Goal: Obtain resource: Obtain resource

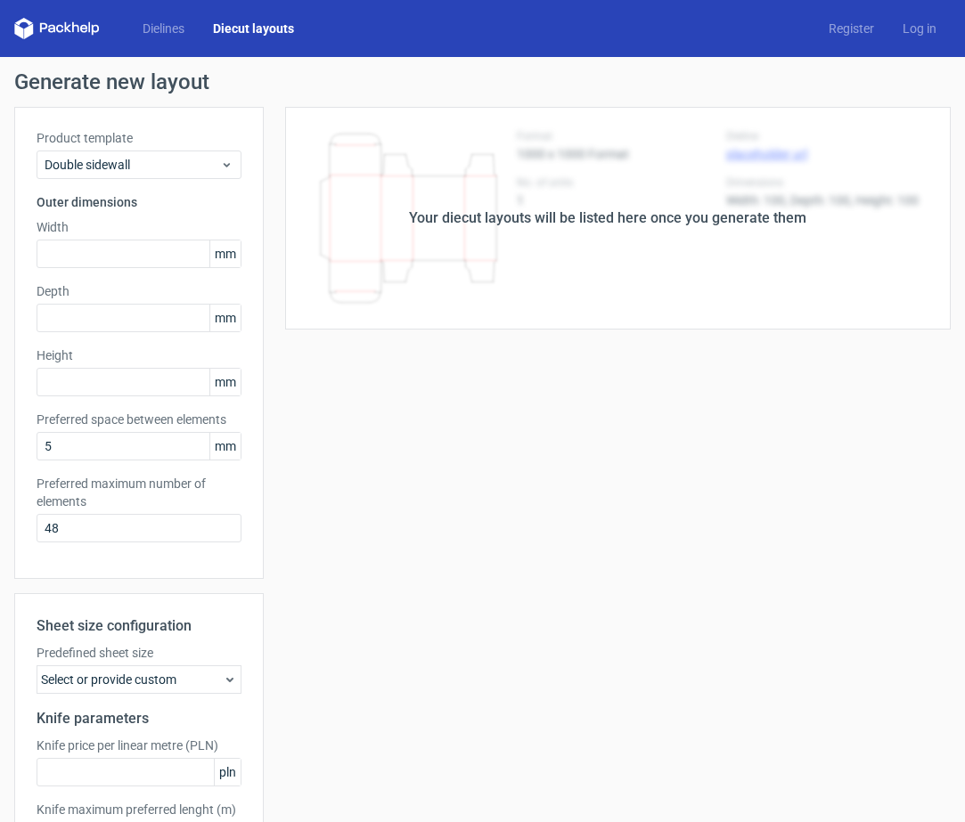
scroll to position [29, 0]
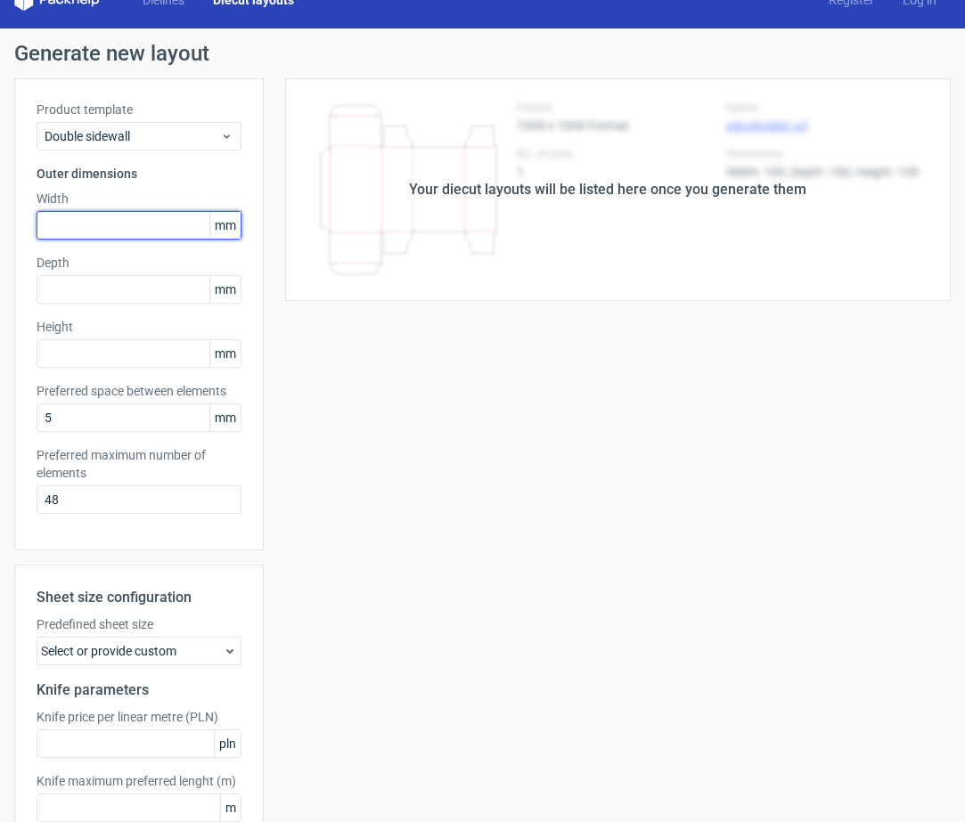
click at [76, 220] on input "text" at bounding box center [139, 225] width 205 height 29
type input "310"
type input "220"
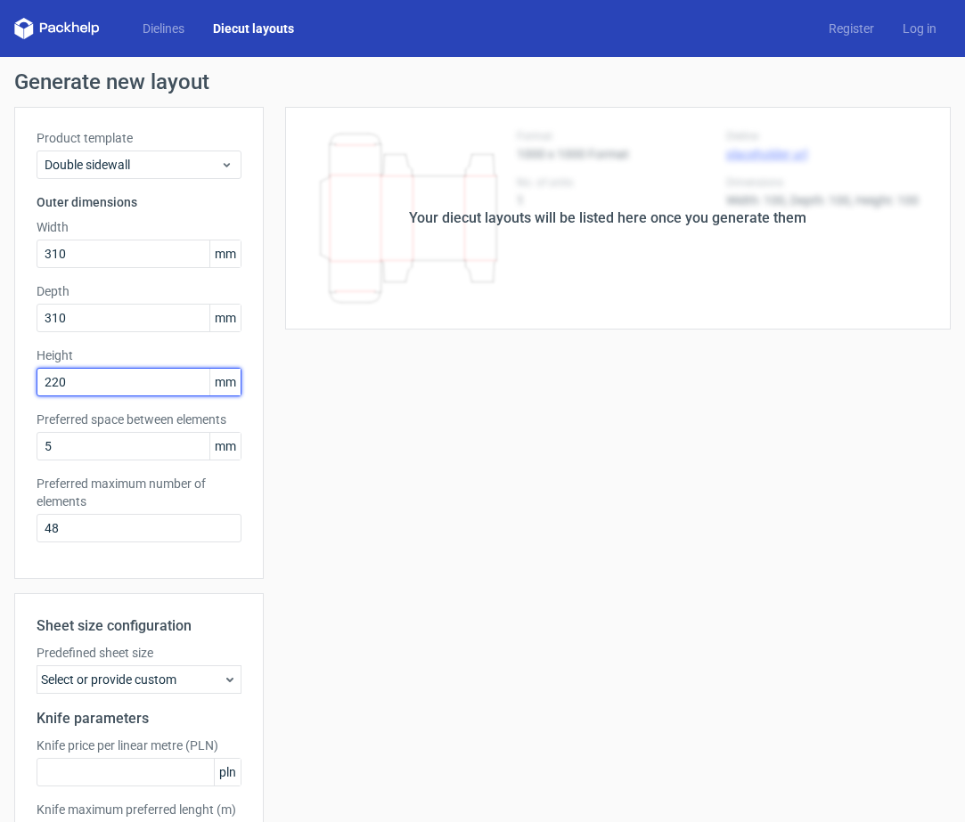
scroll to position [137, 0]
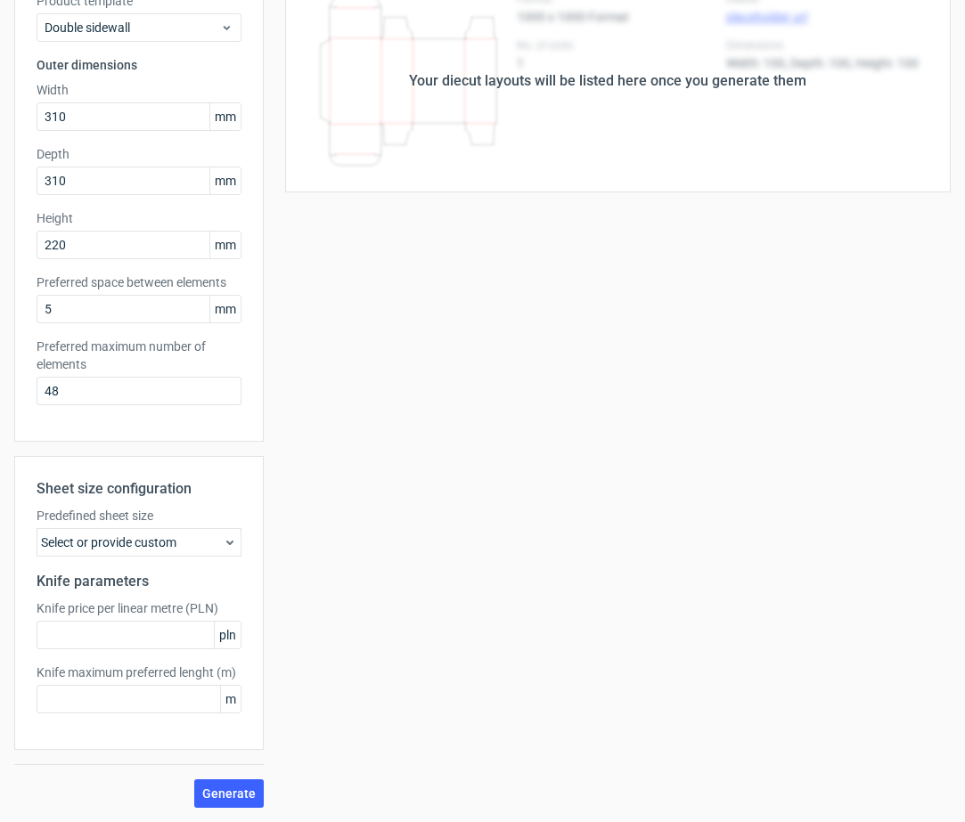
click at [203, 544] on div "Select or provide custom" at bounding box center [139, 542] width 205 height 29
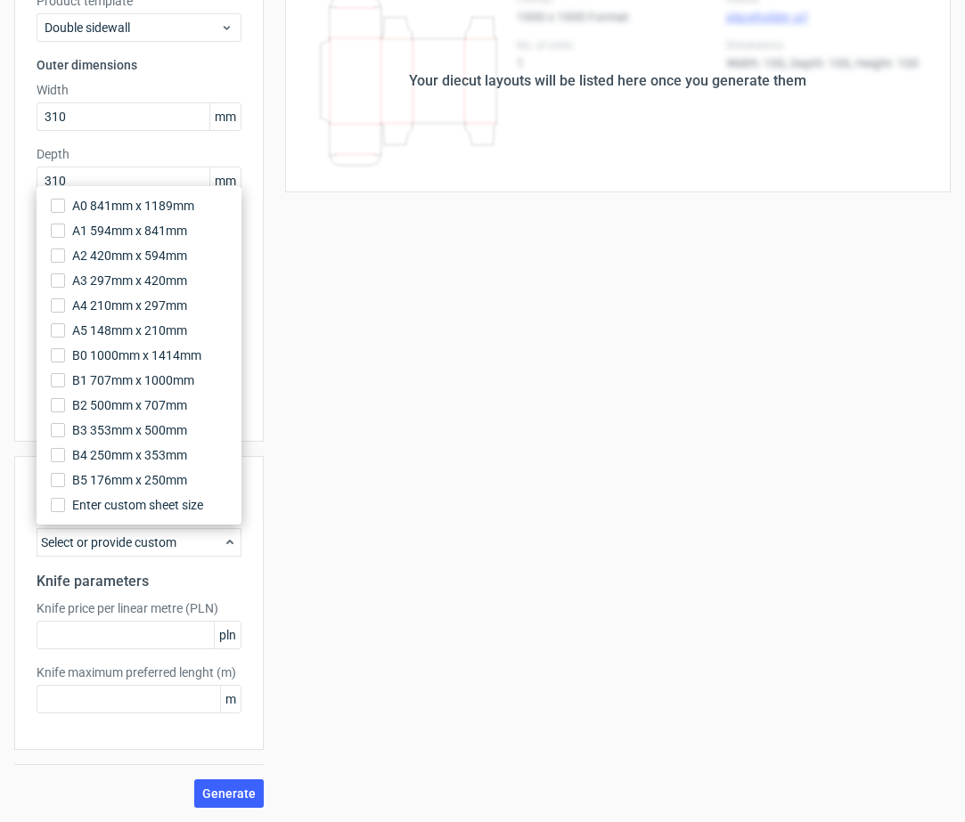
click at [203, 544] on div "Select or provide custom" at bounding box center [139, 542] width 205 height 29
click at [172, 573] on h2 "Knife parameters" at bounding box center [139, 581] width 205 height 21
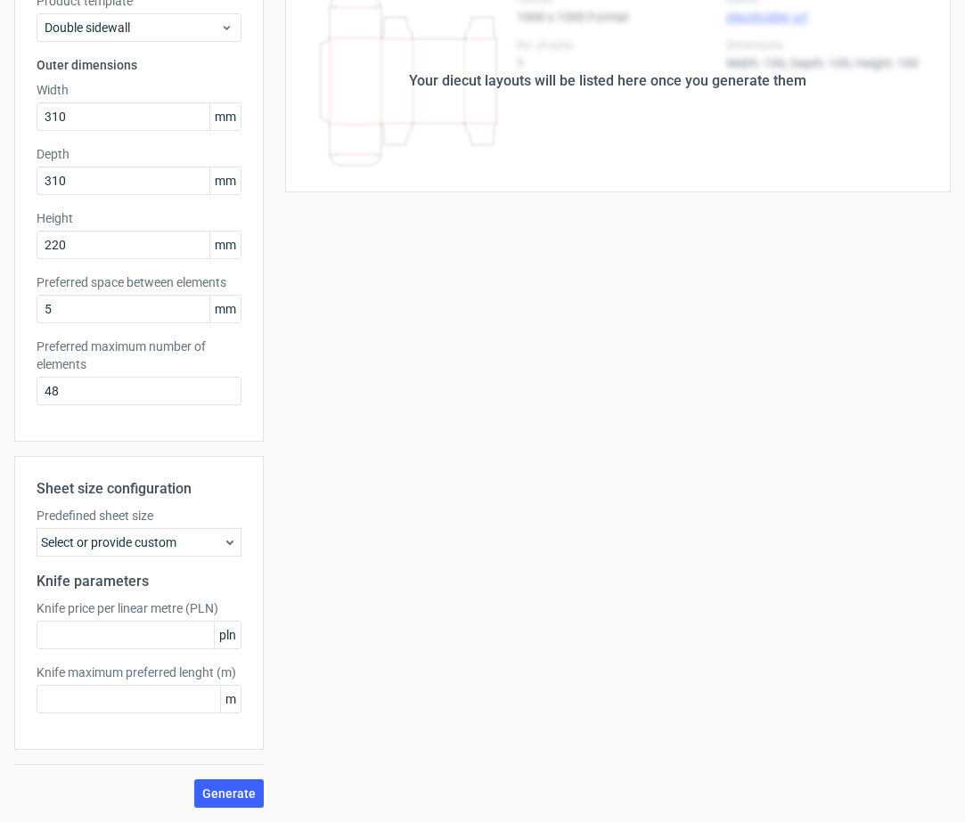
scroll to position [0, 0]
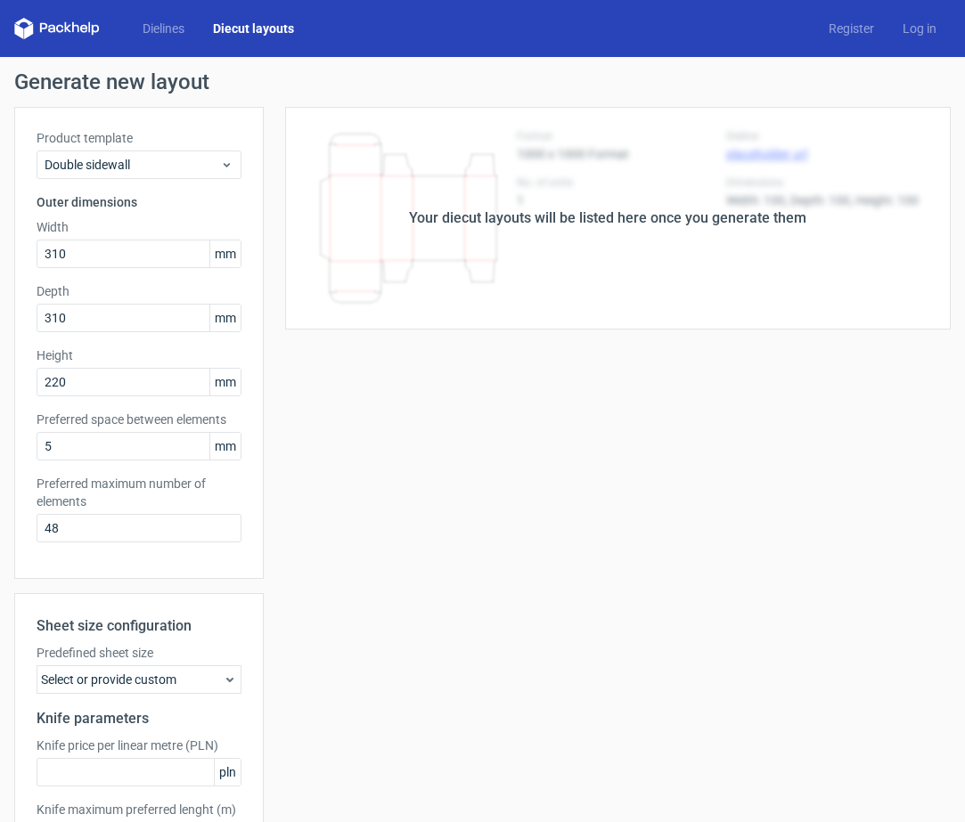
click at [238, 30] on link "Diecut layouts" at bounding box center [254, 29] width 110 height 18
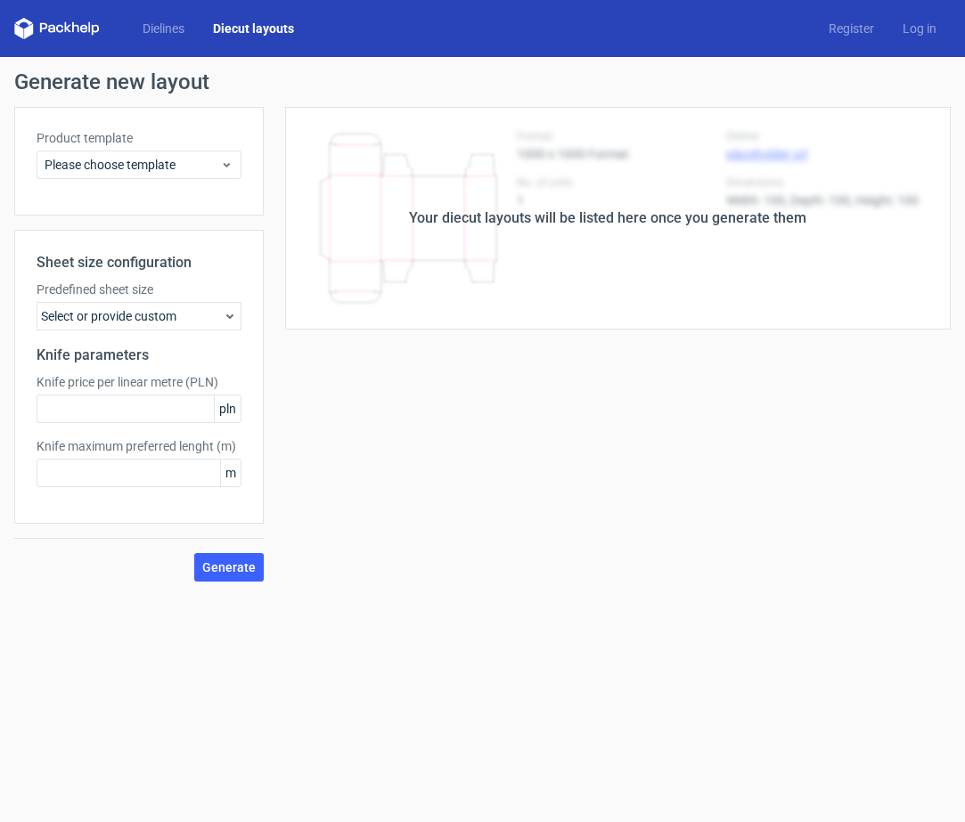
click at [238, 30] on link "Diecut layouts" at bounding box center [254, 29] width 110 height 18
click at [147, 29] on link "Dielines" at bounding box center [163, 29] width 70 height 18
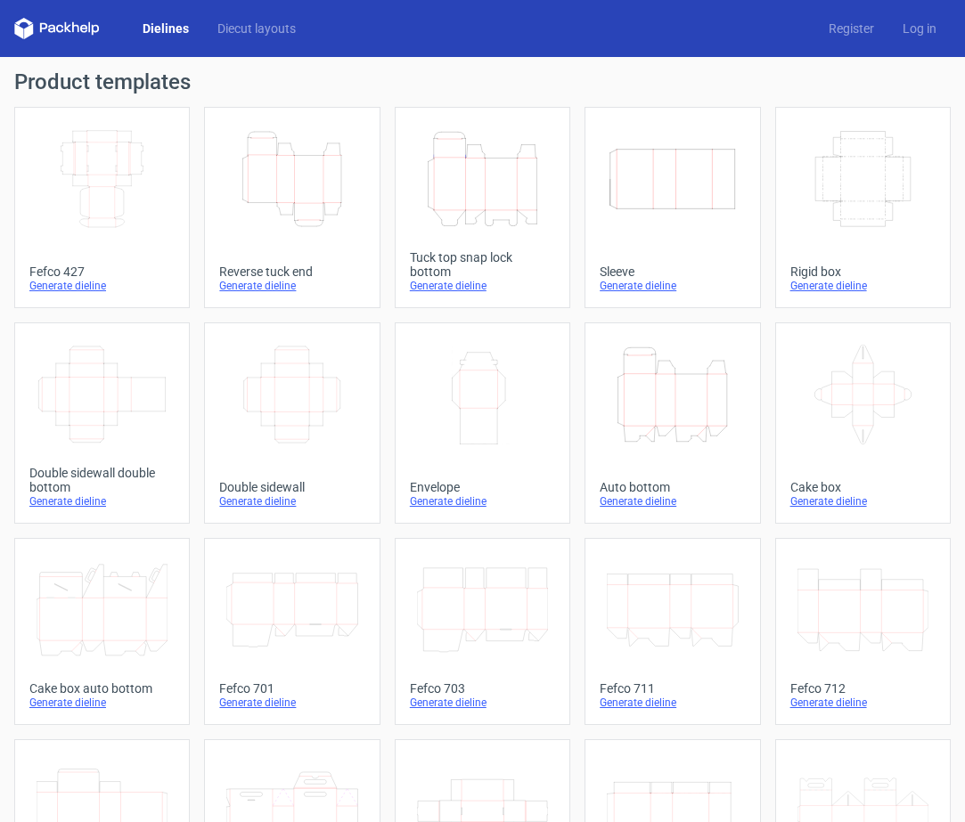
click at [110, 172] on icon "Width Depth Height" at bounding box center [102, 179] width 131 height 100
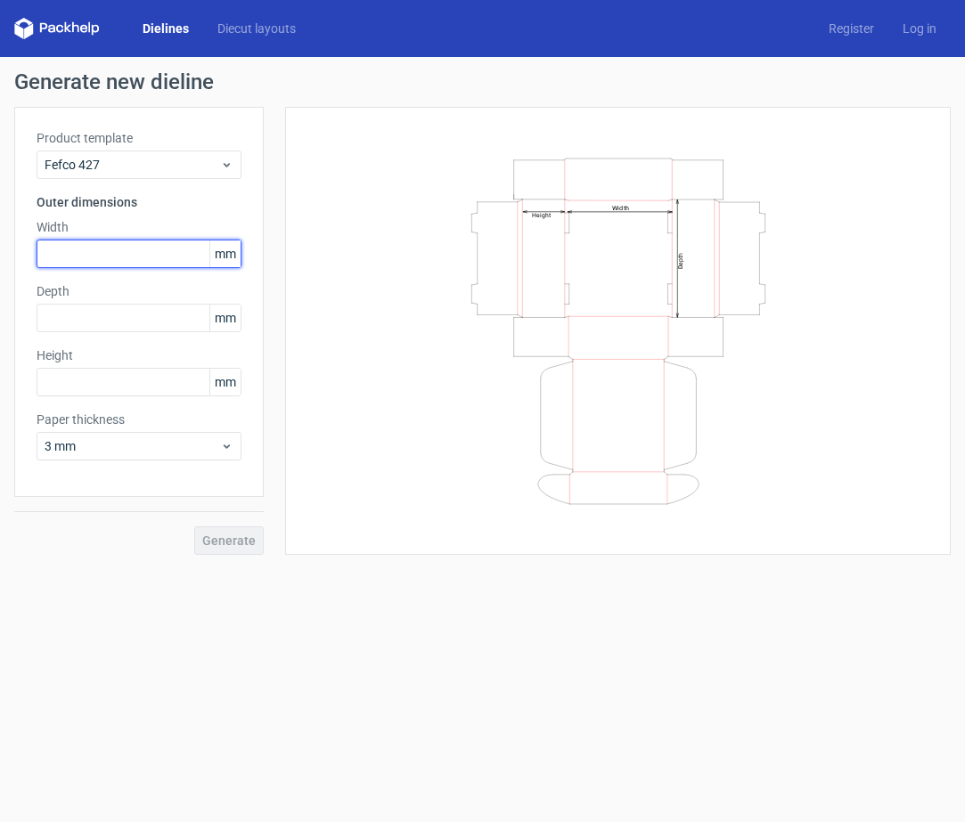
click at [137, 257] on input "text" at bounding box center [139, 254] width 205 height 29
type input "310"
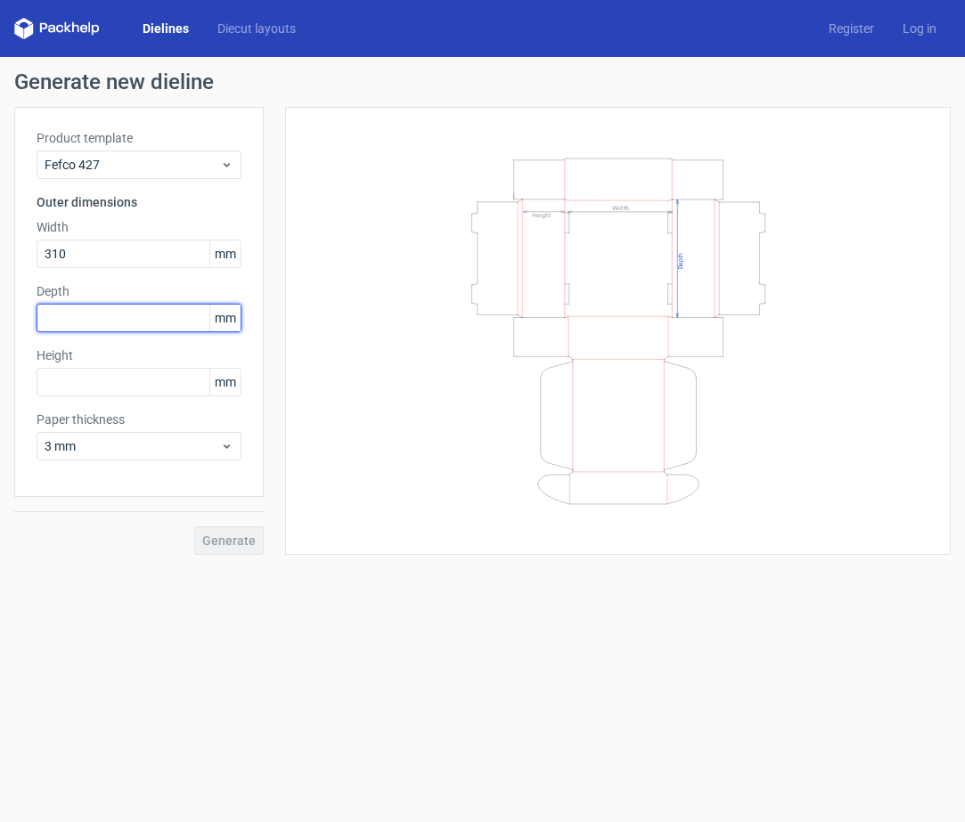
click at [94, 311] on input "text" at bounding box center [139, 318] width 205 height 29
type input "310"
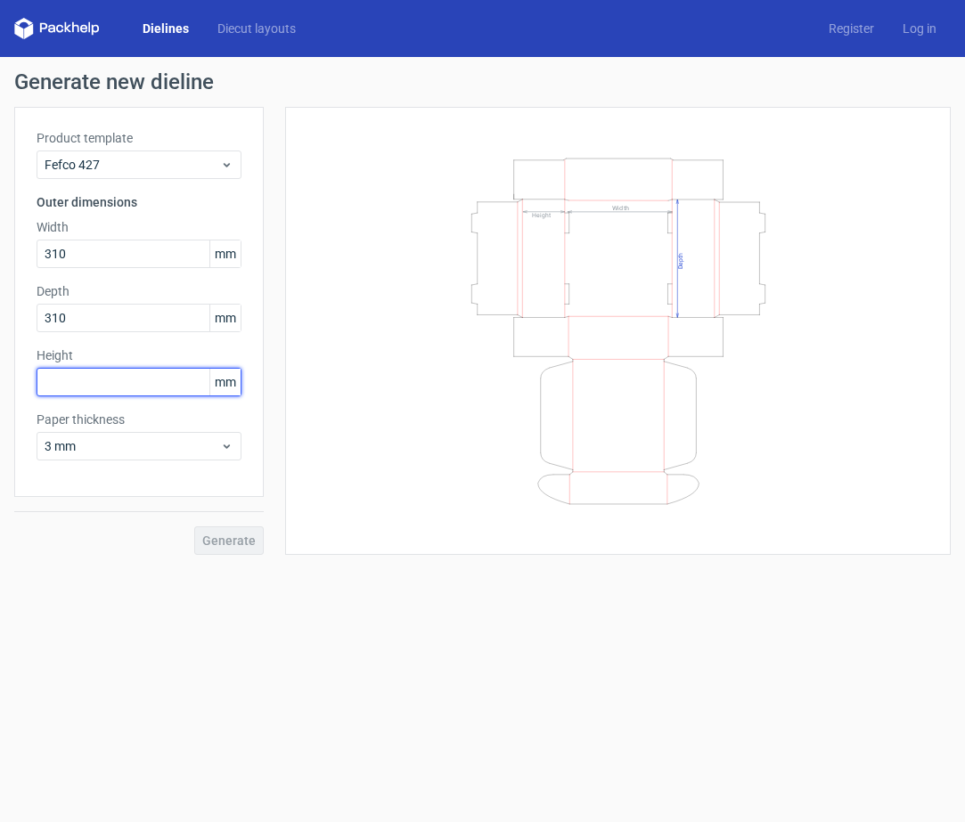
click at [86, 384] on input "text" at bounding box center [139, 382] width 205 height 29
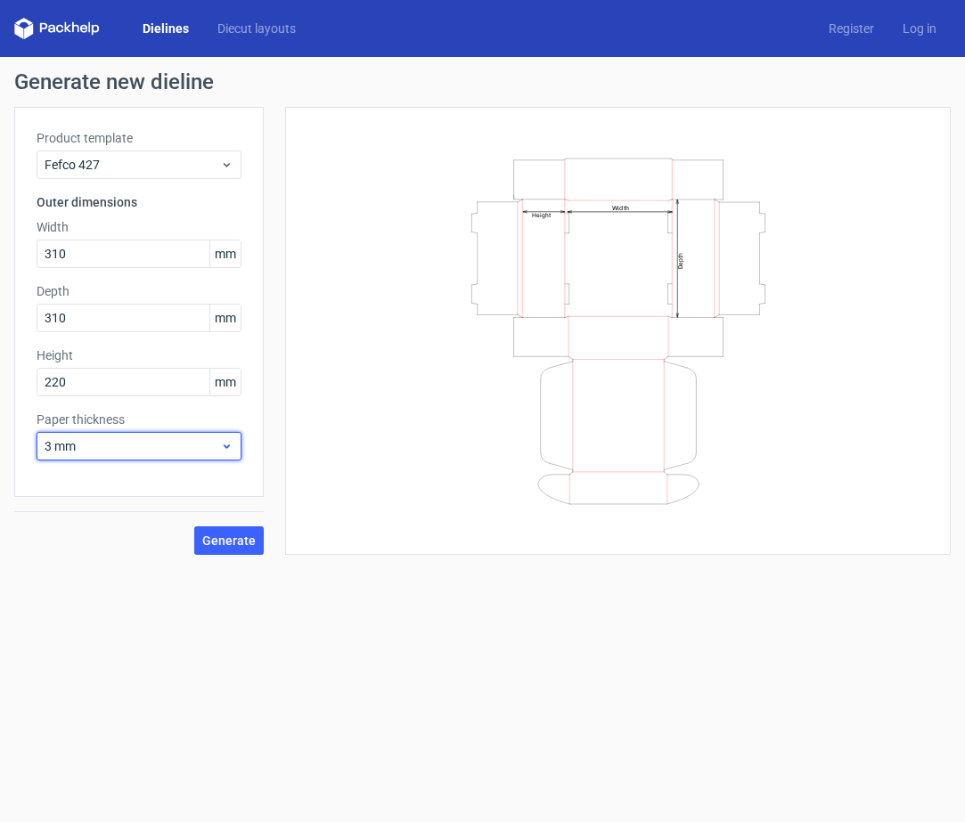
click at [214, 450] on span "3 mm" at bounding box center [132, 446] width 175 height 18
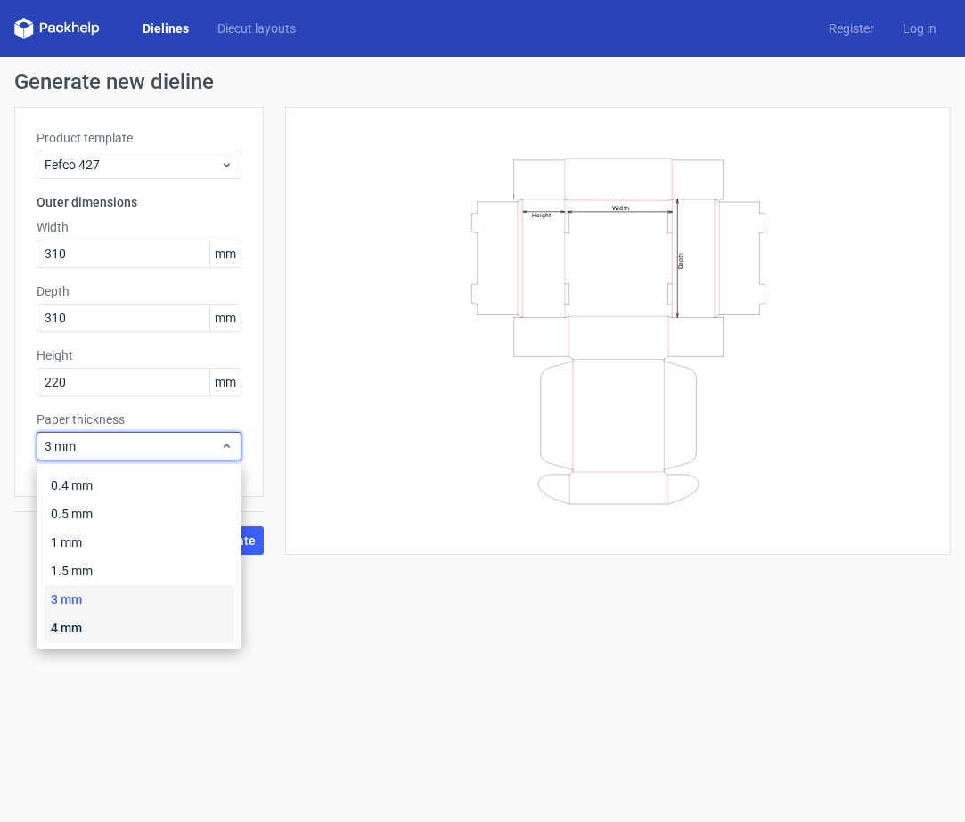
click at [132, 630] on div "4 mm" at bounding box center [139, 628] width 191 height 29
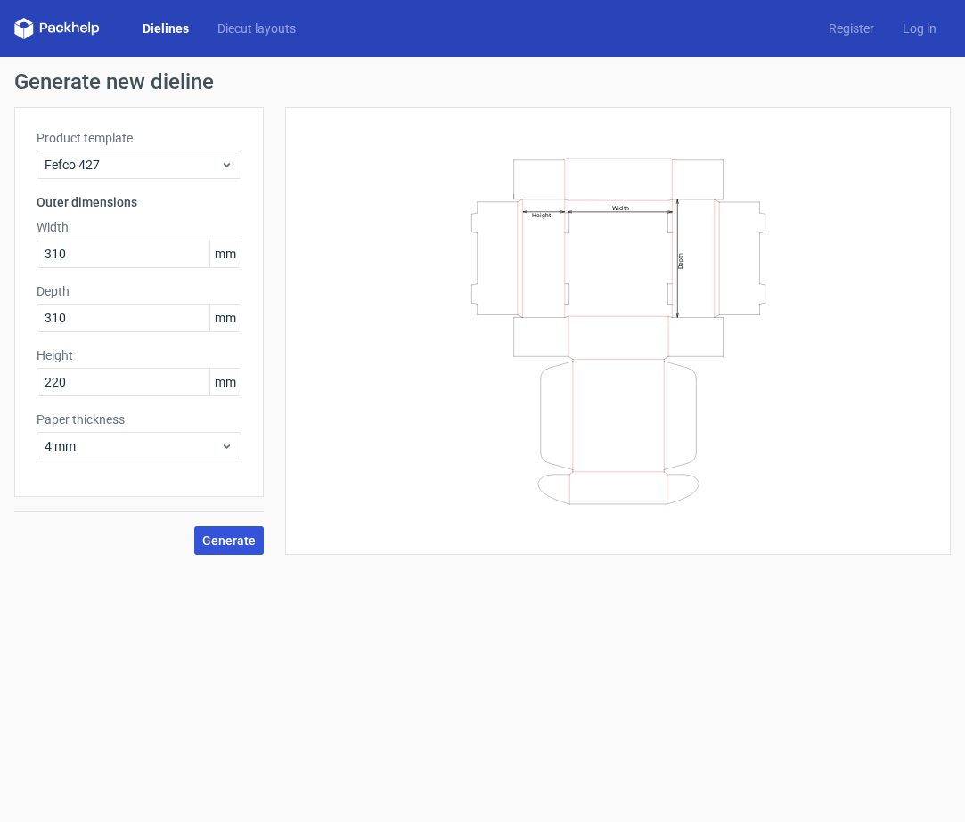
click at [249, 542] on span "Generate" at bounding box center [228, 540] width 53 height 12
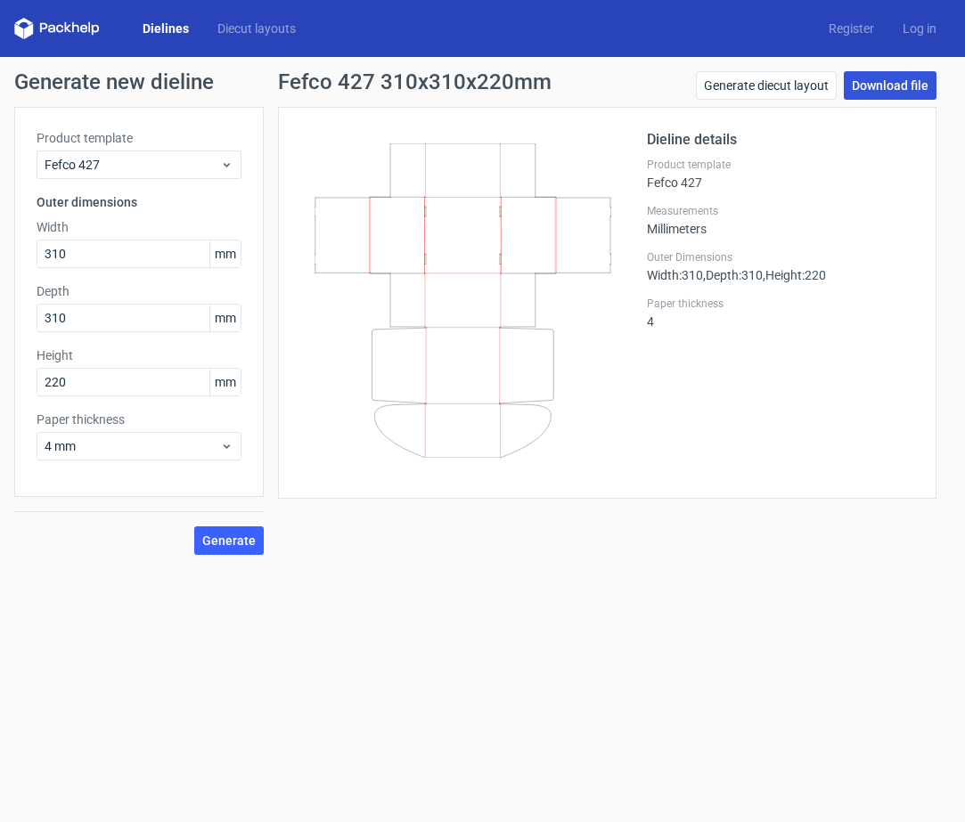
click at [891, 87] on link "Download file" at bounding box center [890, 85] width 93 height 29
drag, startPoint x: 71, startPoint y: 378, endPoint x: 0, endPoint y: 377, distance: 71.3
click at [0, 377] on div "Generate new dieline Product template Fefco 427 Outer dimensions Width 310 mm D…" at bounding box center [482, 313] width 965 height 512
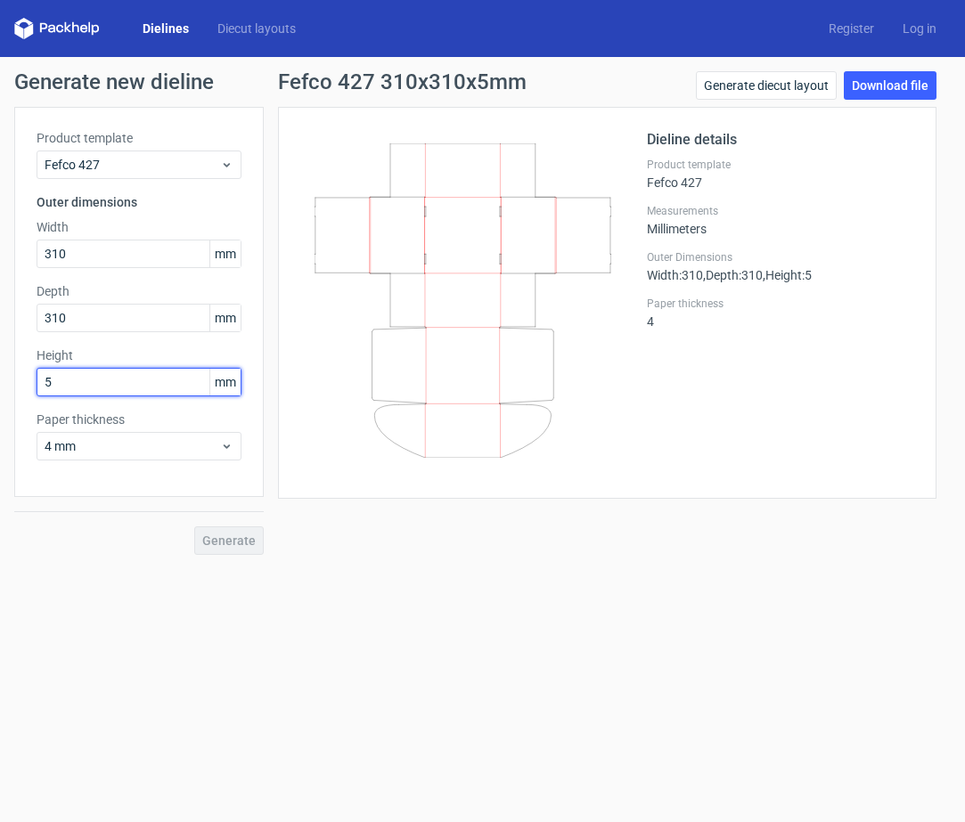
type input "50"
click at [232, 534] on span "Generate" at bounding box center [228, 540] width 53 height 12
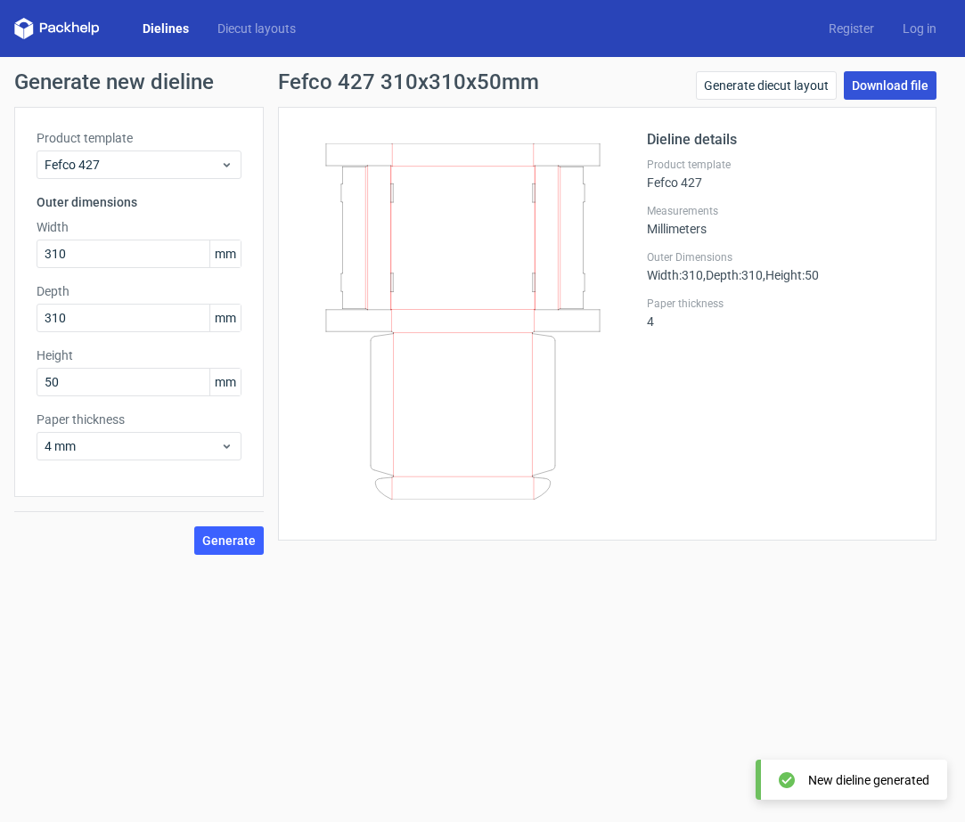
click at [896, 82] on link "Download file" at bounding box center [890, 85] width 93 height 29
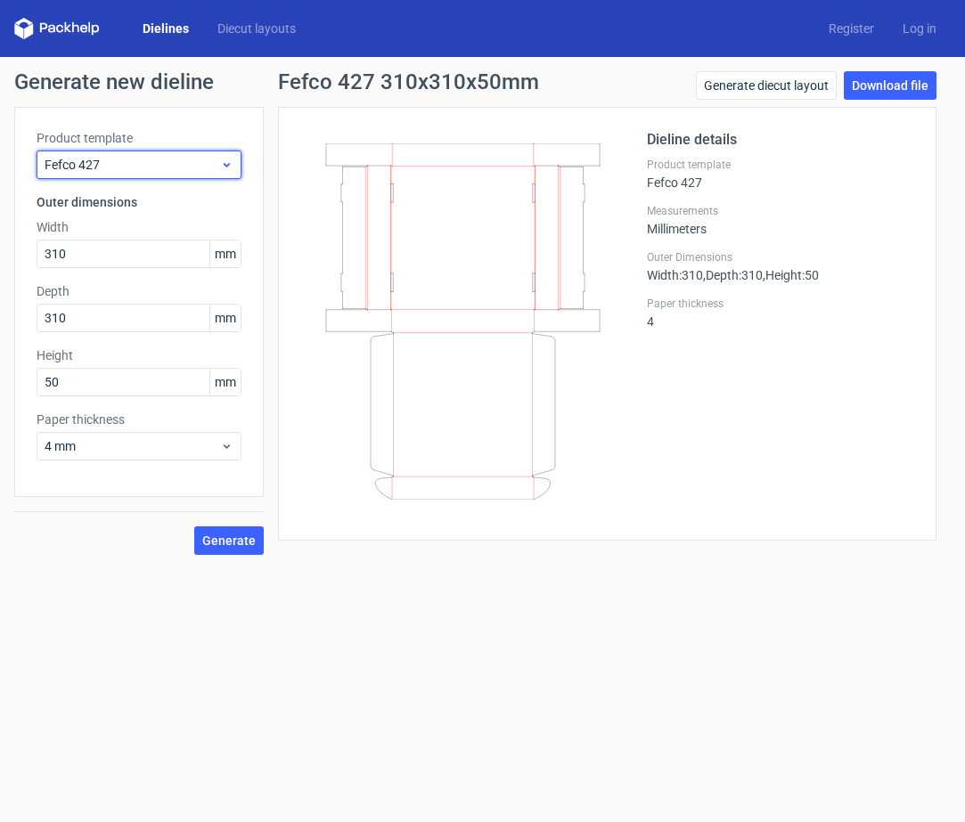
click at [164, 162] on span "Fefco 427" at bounding box center [132, 165] width 175 height 18
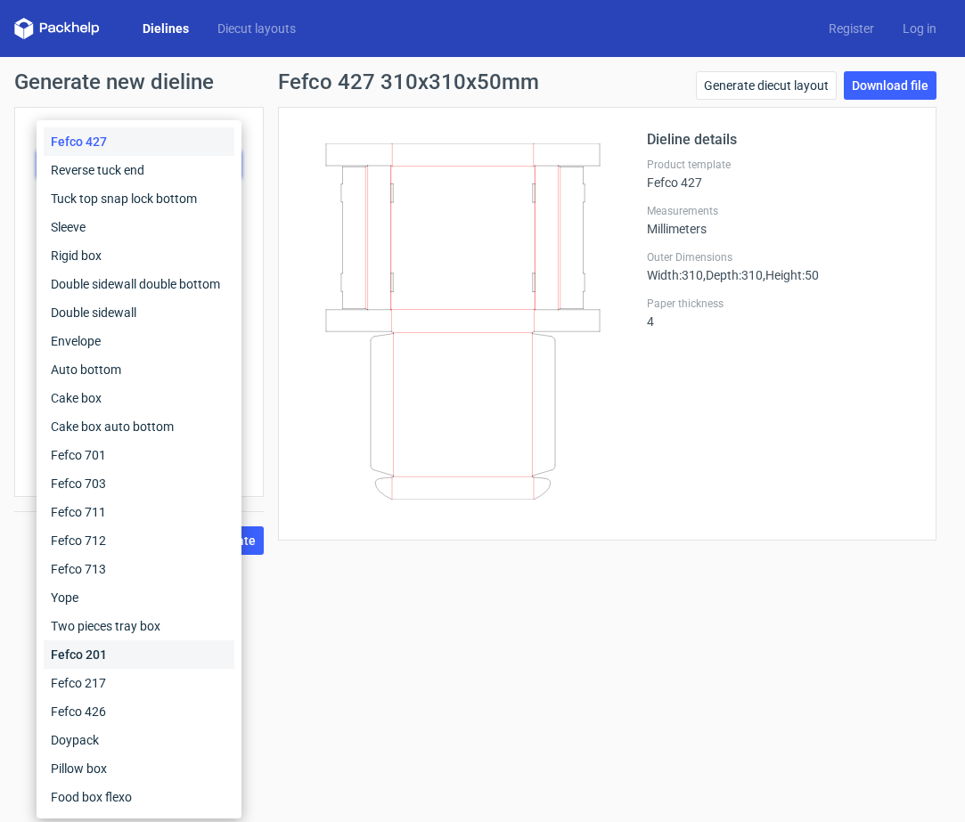
click at [96, 656] on div "Fefco 201" at bounding box center [139, 654] width 191 height 29
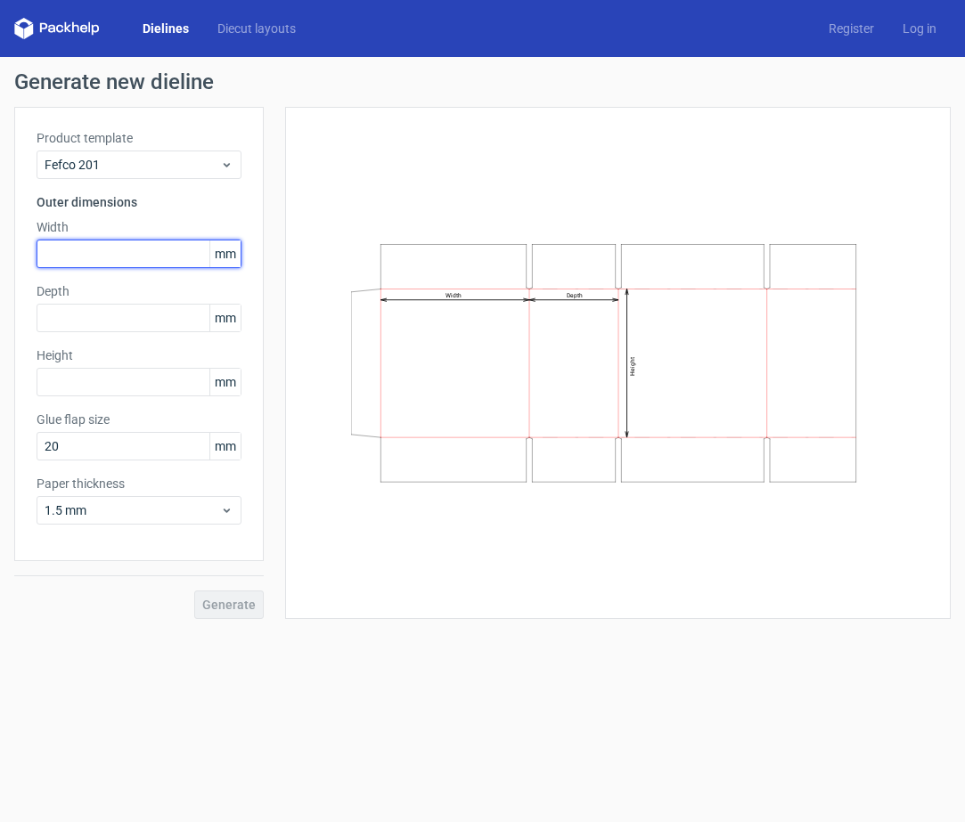
click at [65, 251] on input "text" at bounding box center [139, 254] width 205 height 29
type input "310"
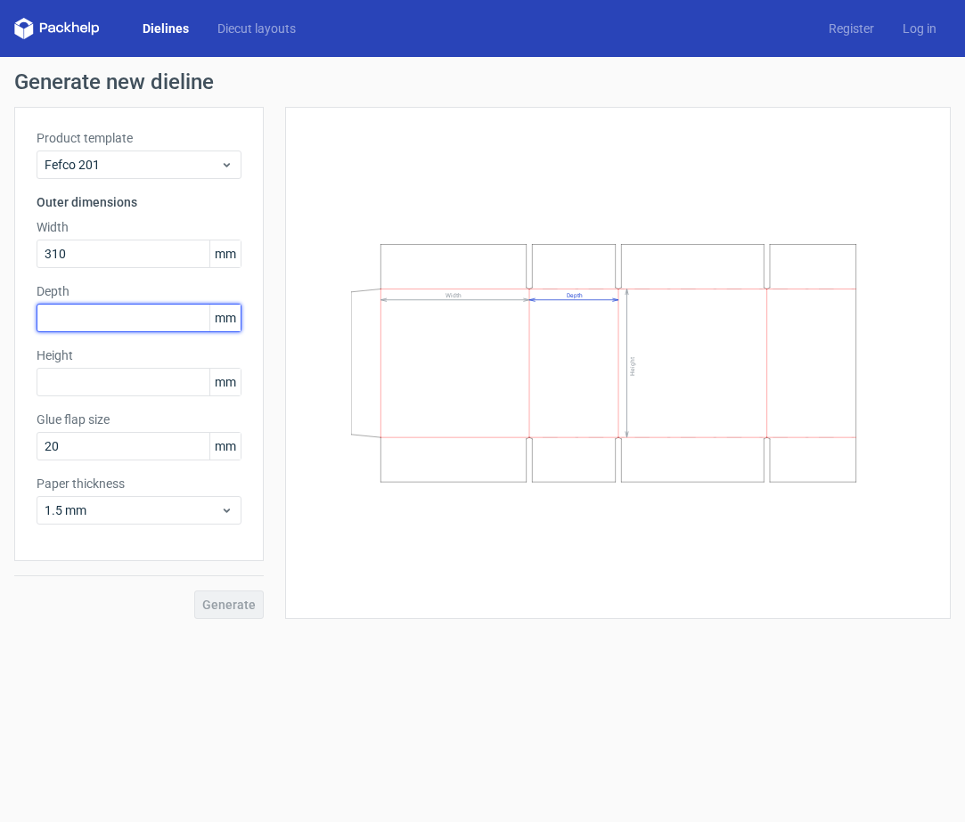
click at [61, 318] on input "text" at bounding box center [139, 318] width 205 height 29
type input "310"
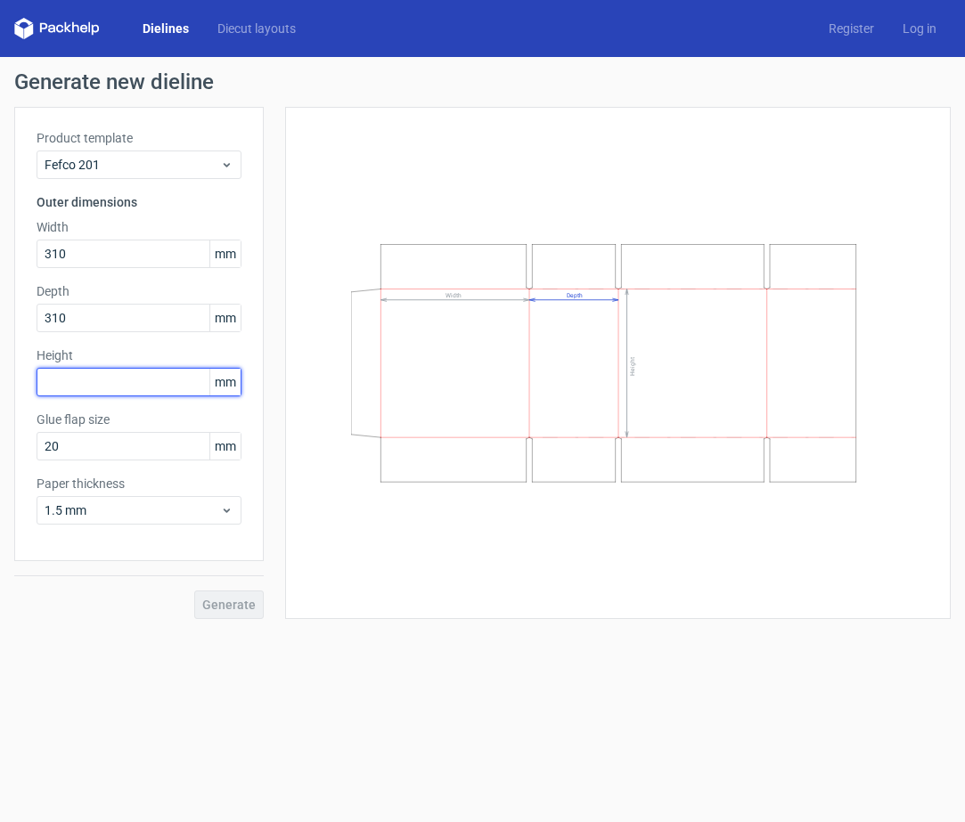
click at [64, 377] on input "text" at bounding box center [139, 382] width 205 height 29
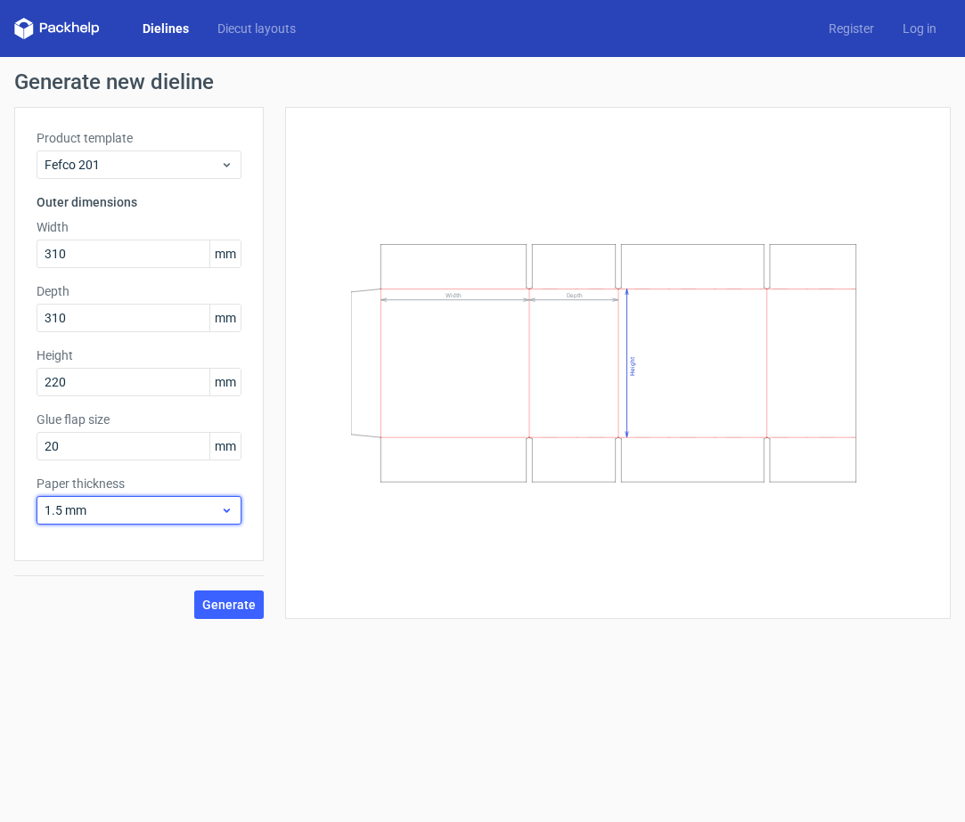
click at [136, 512] on span "1.5 mm" at bounding box center [132, 511] width 175 height 18
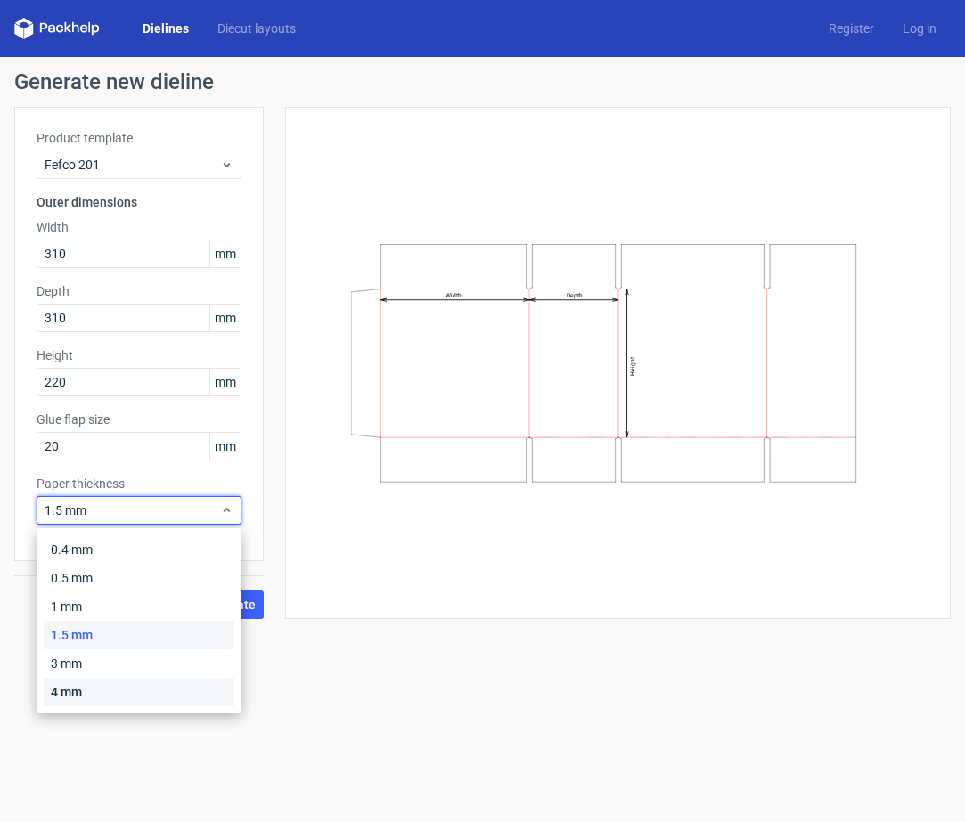
click at [97, 694] on div "4 mm" at bounding box center [139, 692] width 191 height 29
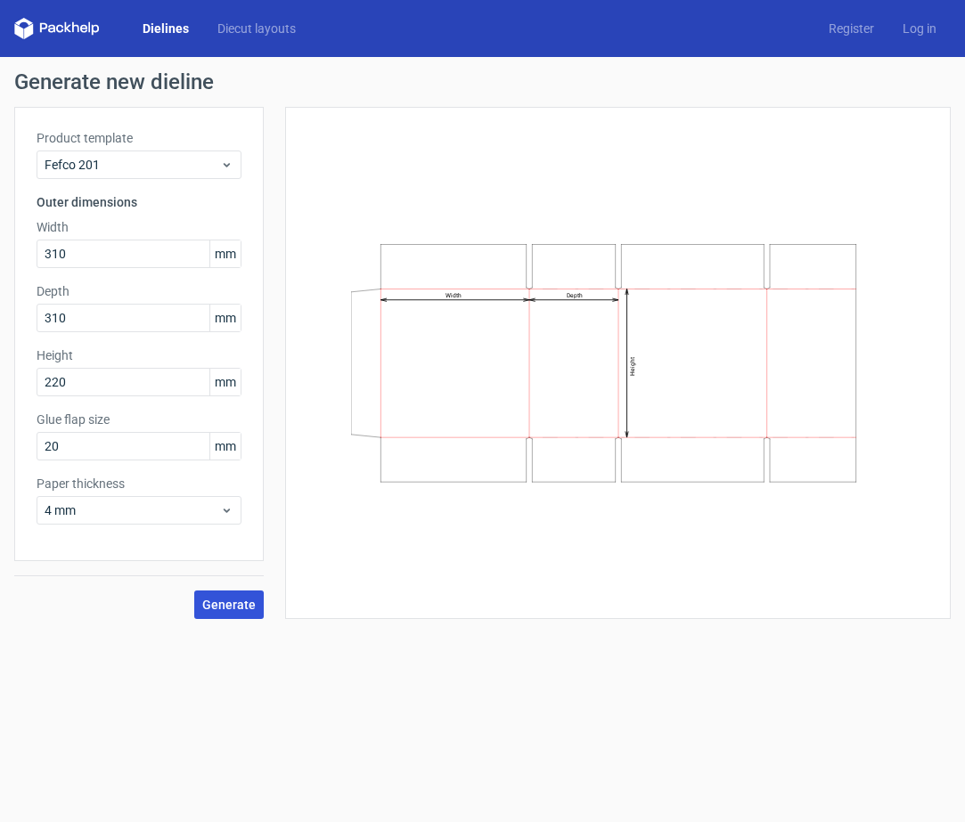
click at [224, 608] on span "Generate" at bounding box center [228, 605] width 53 height 12
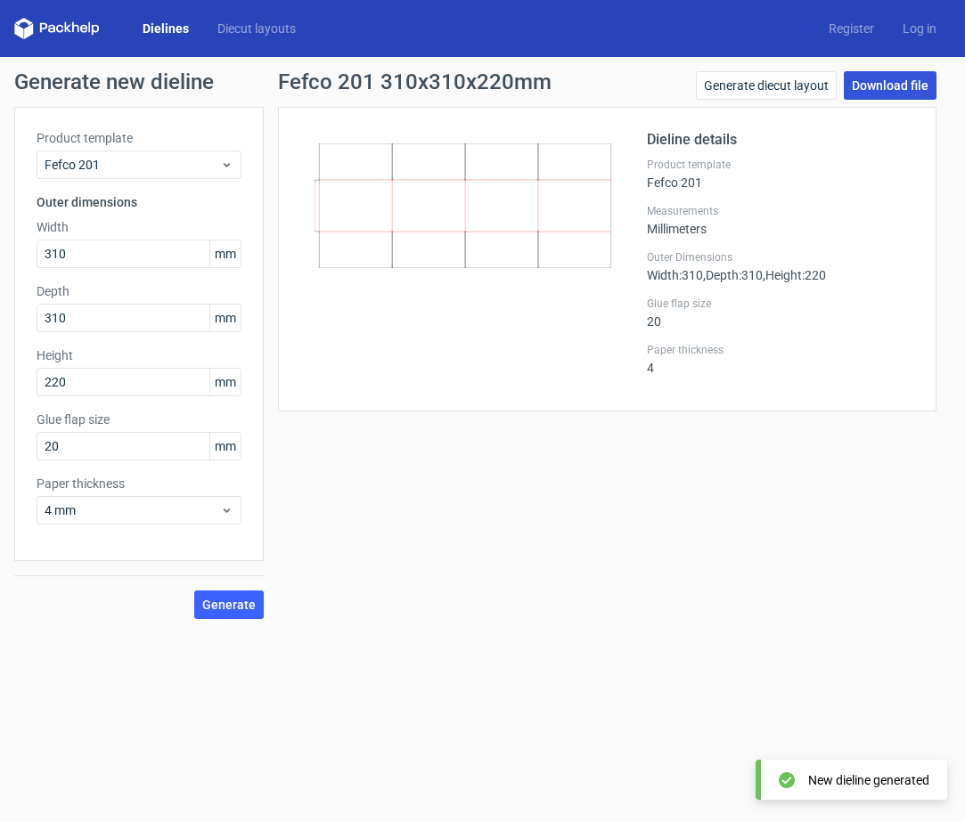
click at [888, 83] on link "Download file" at bounding box center [890, 85] width 93 height 29
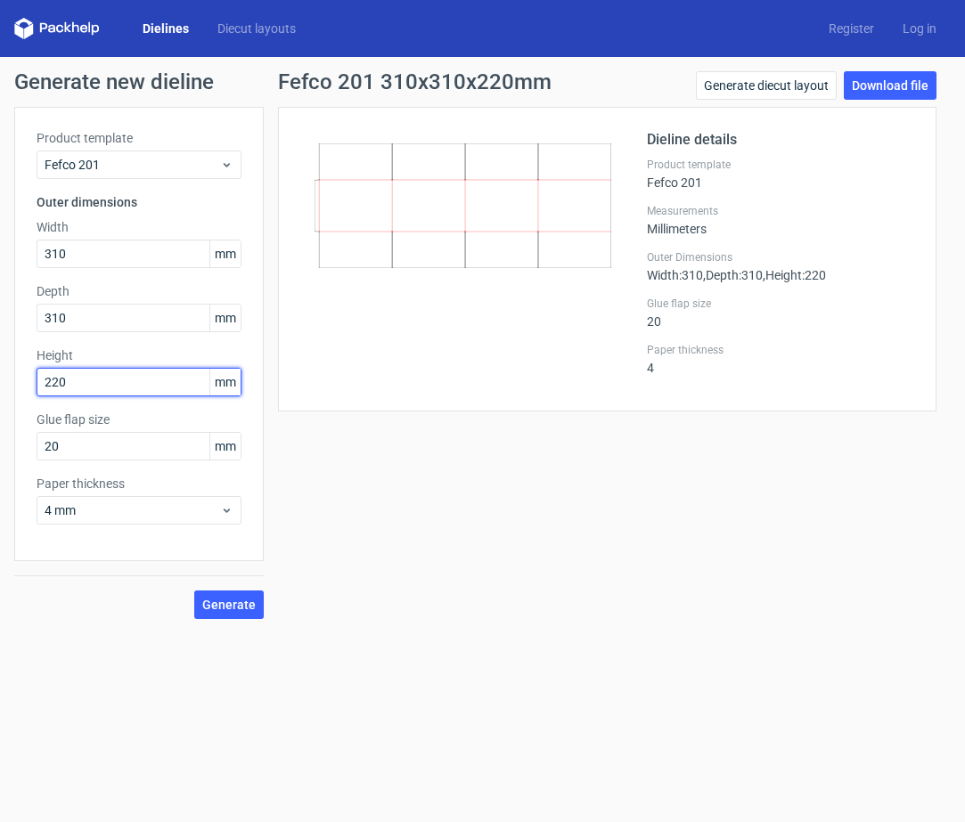
drag, startPoint x: 76, startPoint y: 376, endPoint x: 10, endPoint y: 379, distance: 66.0
click at [10, 379] on div "Generate new dieline Product template Fefco 201 Outer dimensions Width 310 mm D…" at bounding box center [482, 345] width 965 height 576
type input "50"
click at [241, 601] on span "Generate" at bounding box center [228, 605] width 53 height 12
click at [893, 86] on link "Download file" at bounding box center [890, 85] width 93 height 29
